Goal: Book appointment/travel/reservation

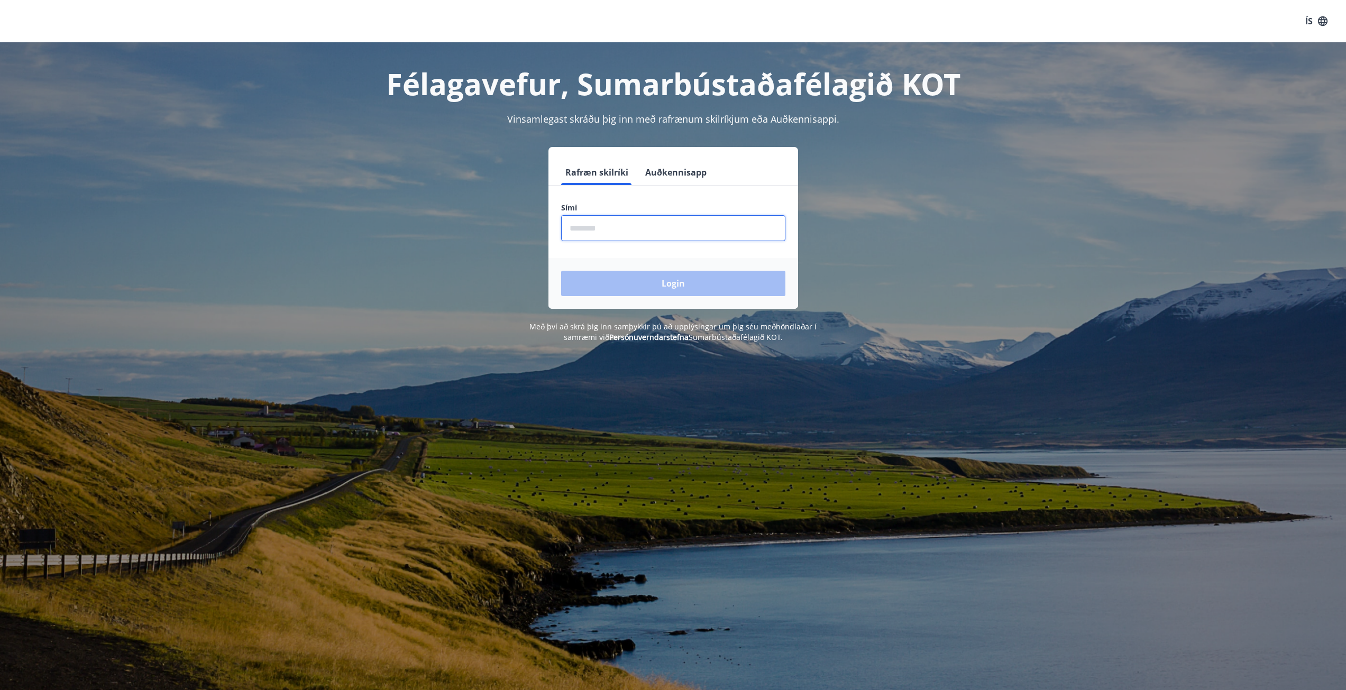
click at [626, 222] on input "phone" at bounding box center [673, 228] width 224 height 26
type input "********"
click at [678, 283] on button "Login" at bounding box center [673, 283] width 224 height 25
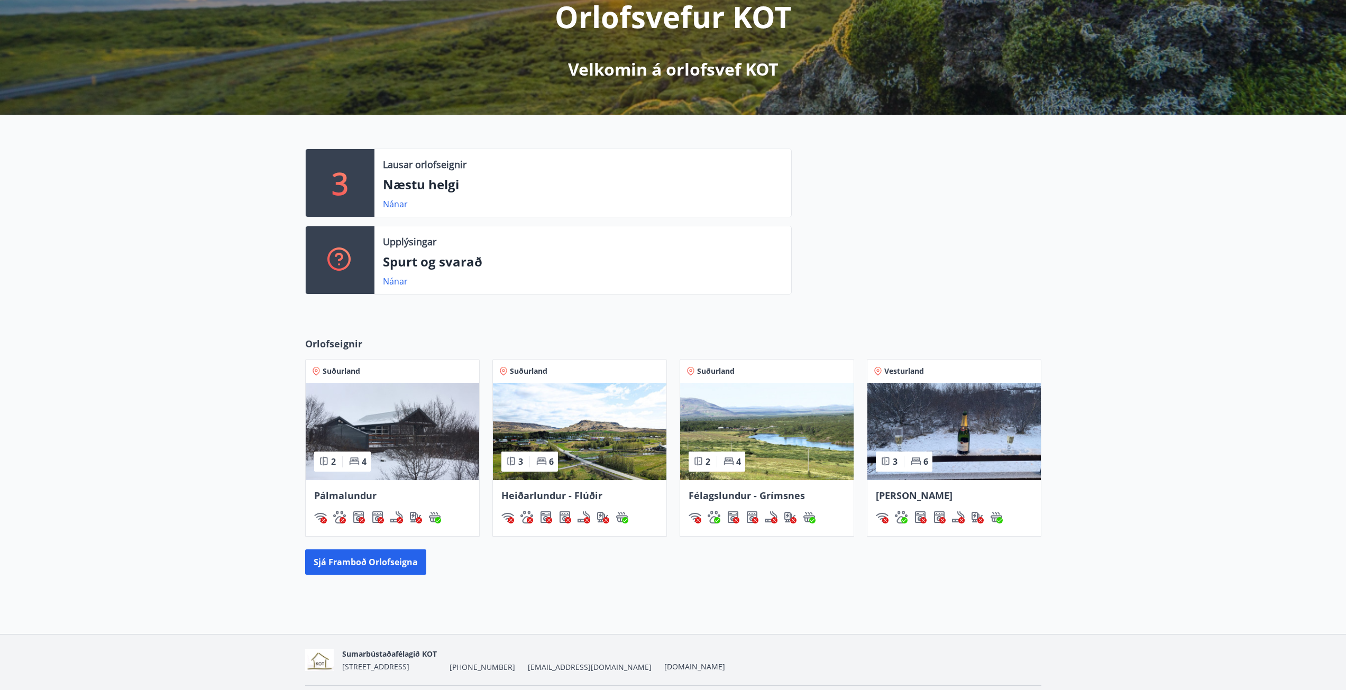
scroll to position [159, 0]
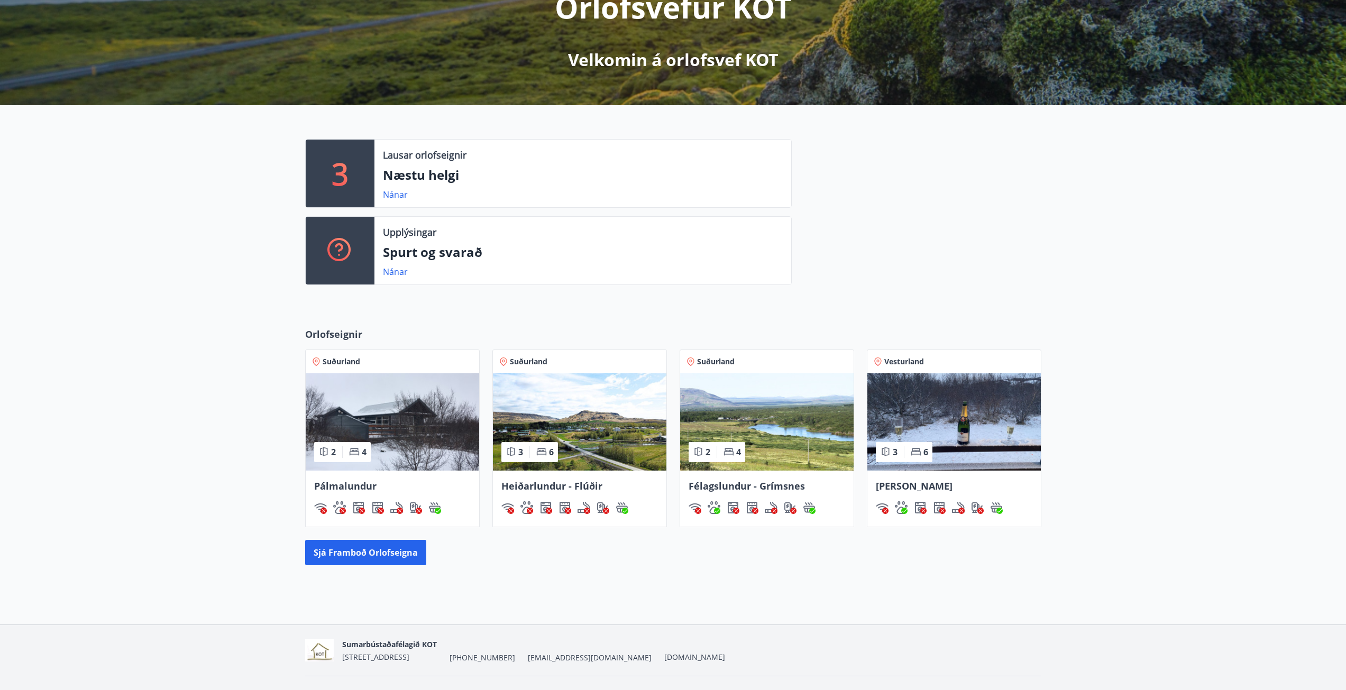
click at [994, 423] on img at bounding box center [953, 421] width 173 height 97
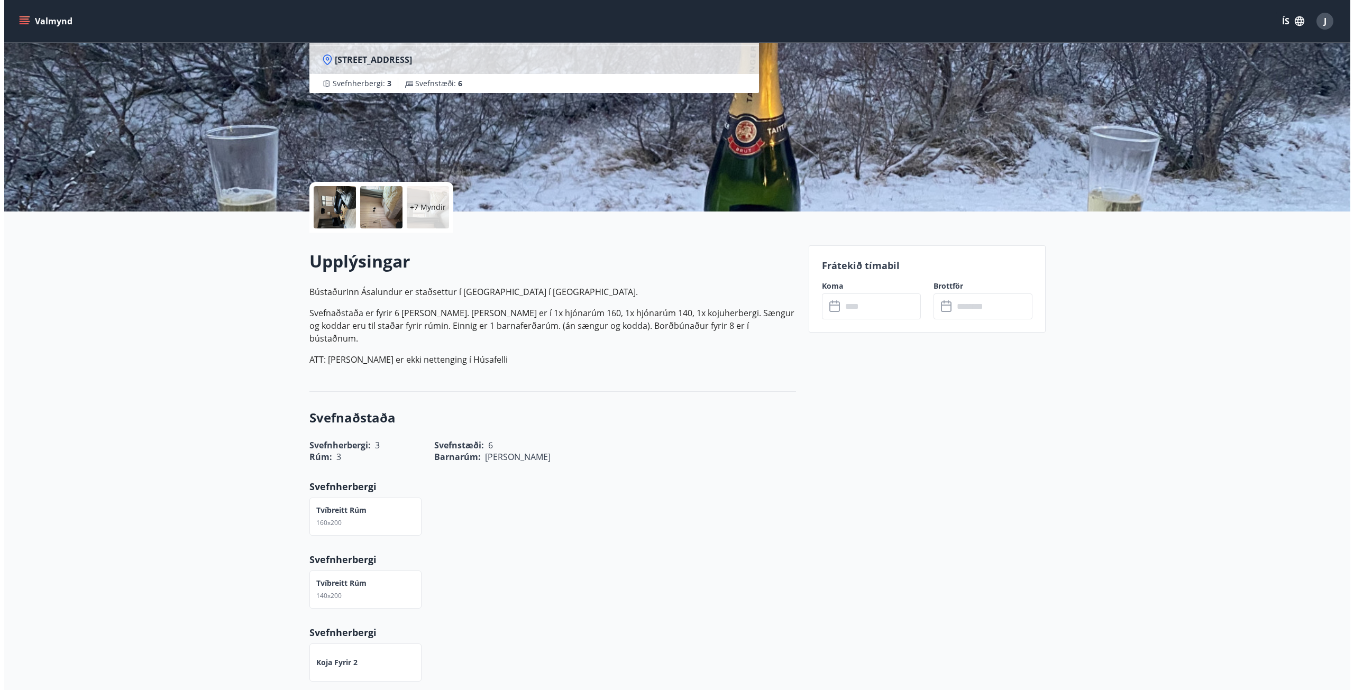
scroll to position [53, 0]
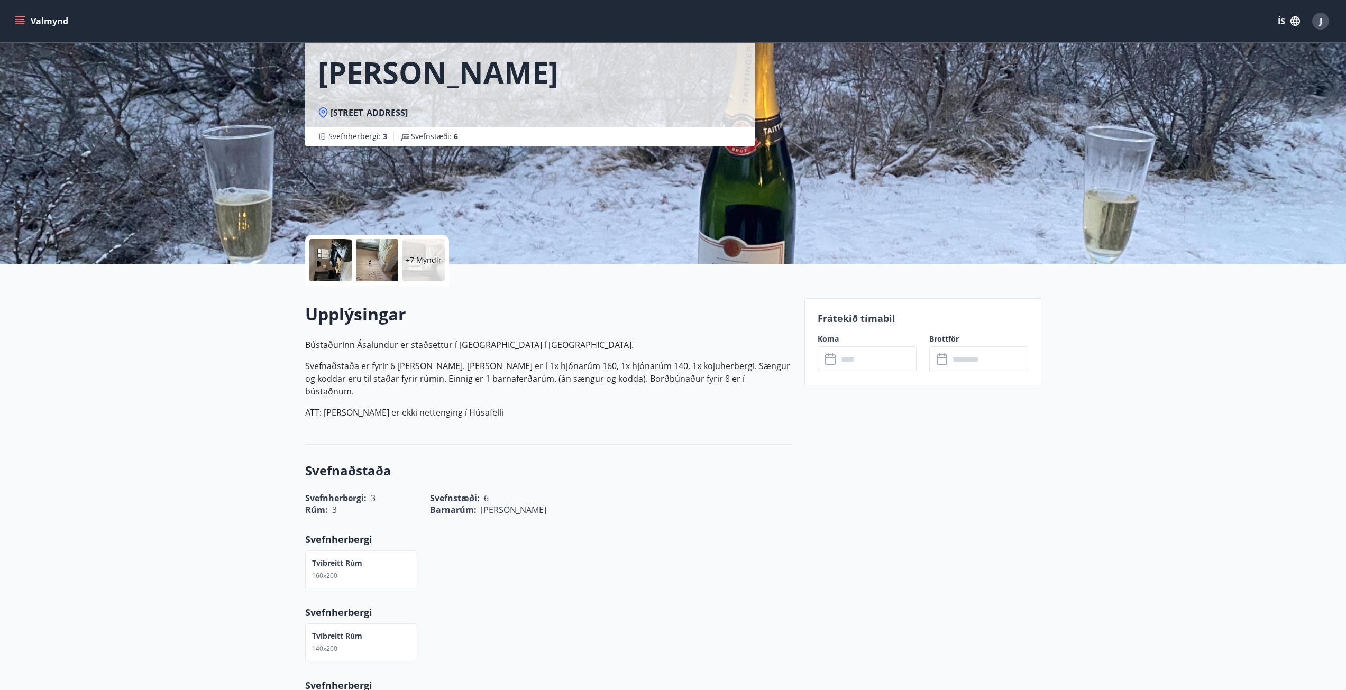
click at [328, 253] on div at bounding box center [330, 260] width 42 height 42
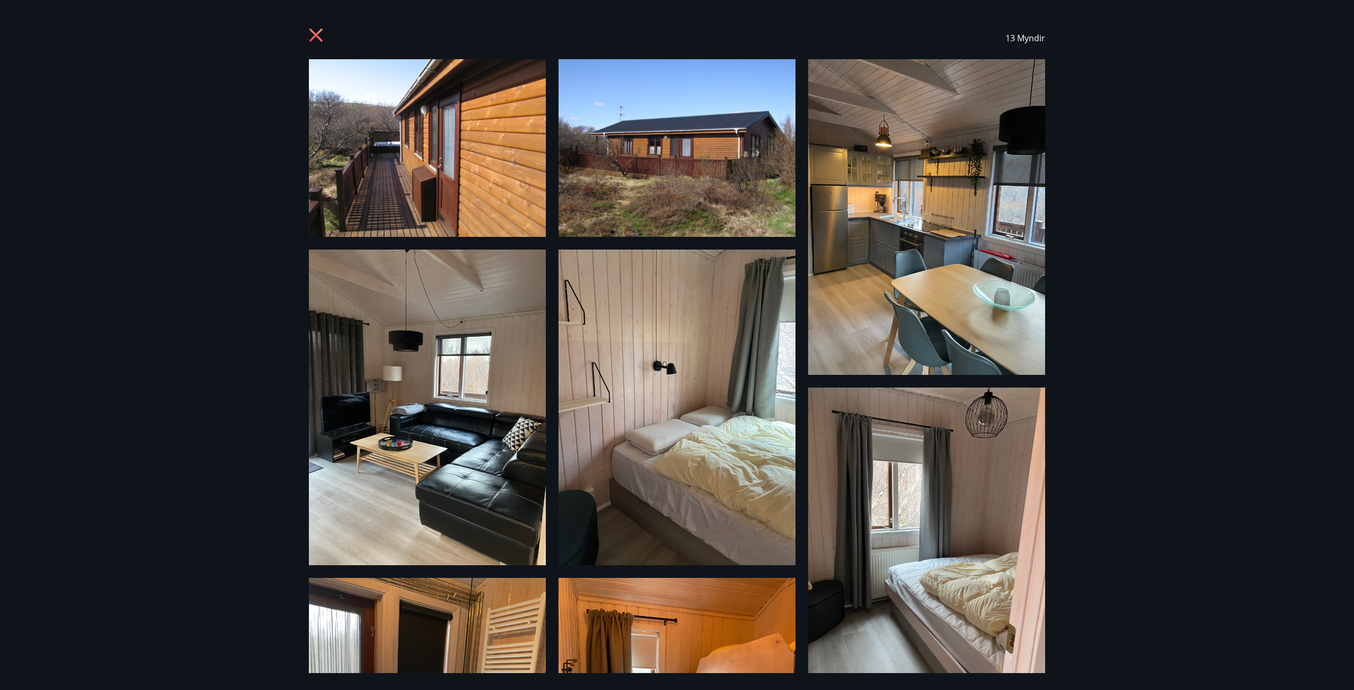
click at [1235, 120] on div "13 Myndir" at bounding box center [677, 345] width 1354 height 690
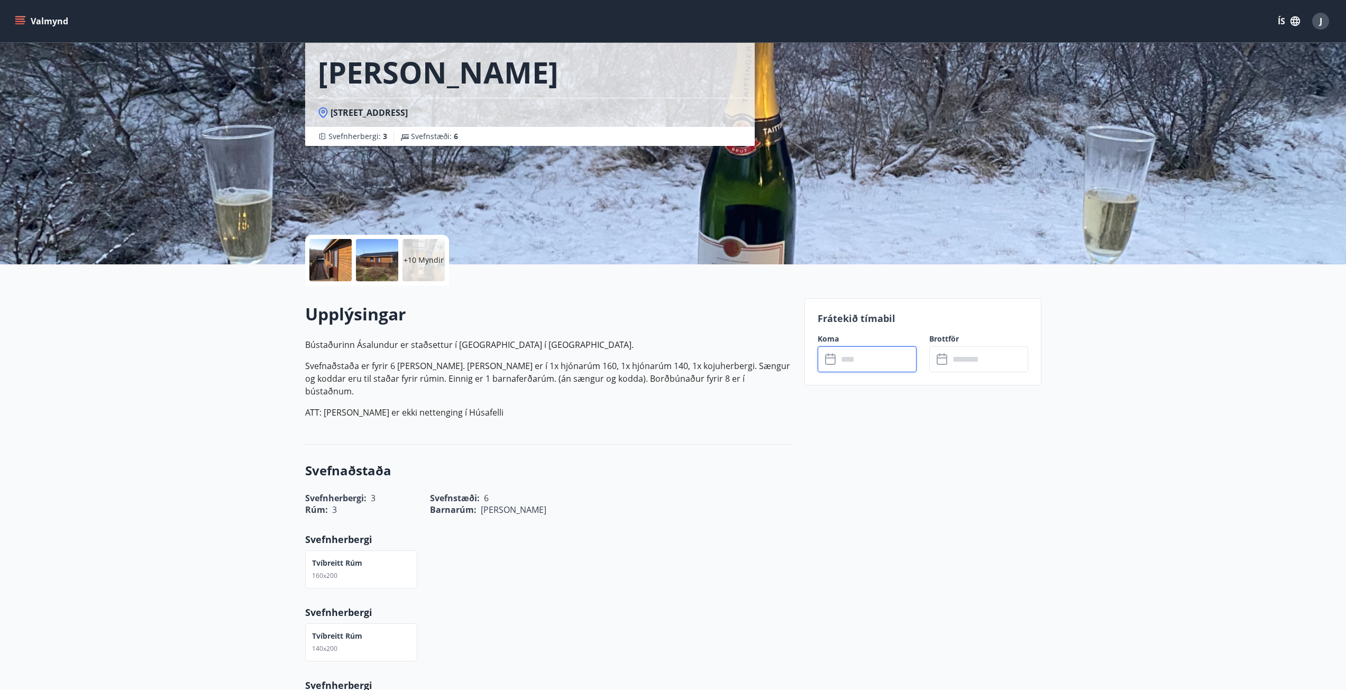
click at [873, 352] on input "text" at bounding box center [877, 359] width 79 height 26
